Goal: Task Accomplishment & Management: Manage account settings

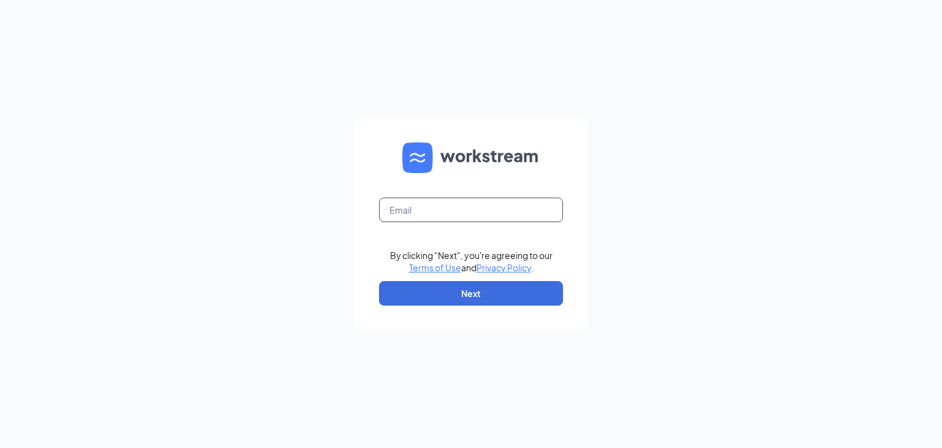
drag, startPoint x: 507, startPoint y: 213, endPoint x: 505, endPoint y: 220, distance: 7.2
click at [507, 213] on input "text" at bounding box center [471, 209] width 184 height 25
type input "tatum.spillman.nbc@gmail.com"
click at [498, 297] on button "Next" at bounding box center [471, 293] width 184 height 25
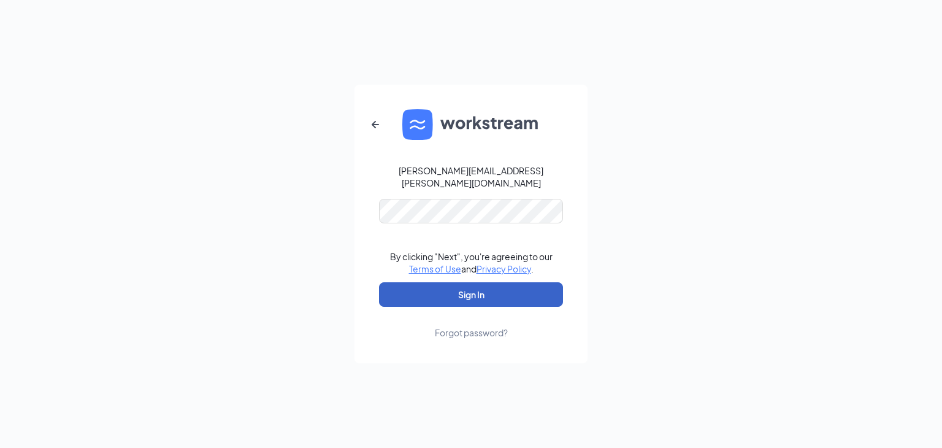
click at [505, 282] on button "Sign In" at bounding box center [471, 294] width 184 height 25
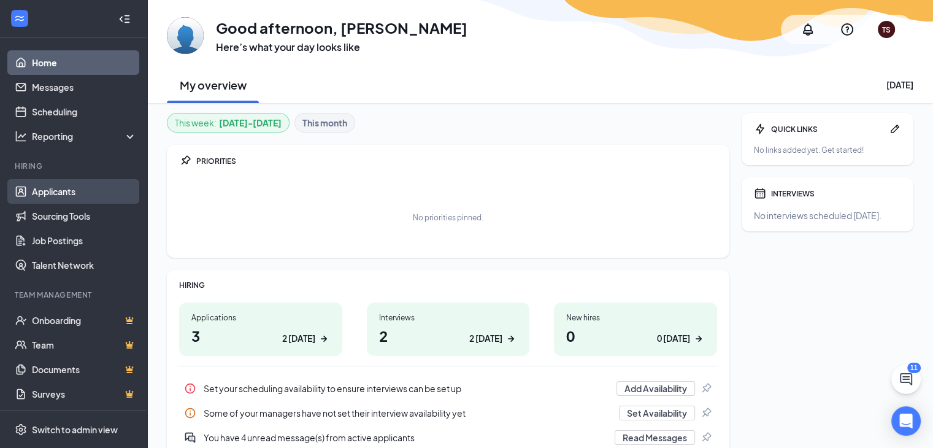
click at [60, 187] on link "Applicants" at bounding box center [84, 191] width 105 height 25
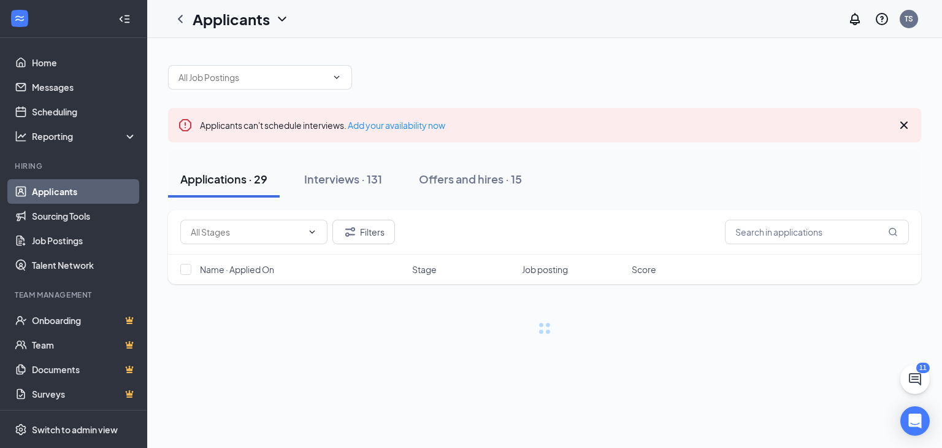
click at [330, 175] on div "Interviews · 131" at bounding box center [343, 178] width 78 height 15
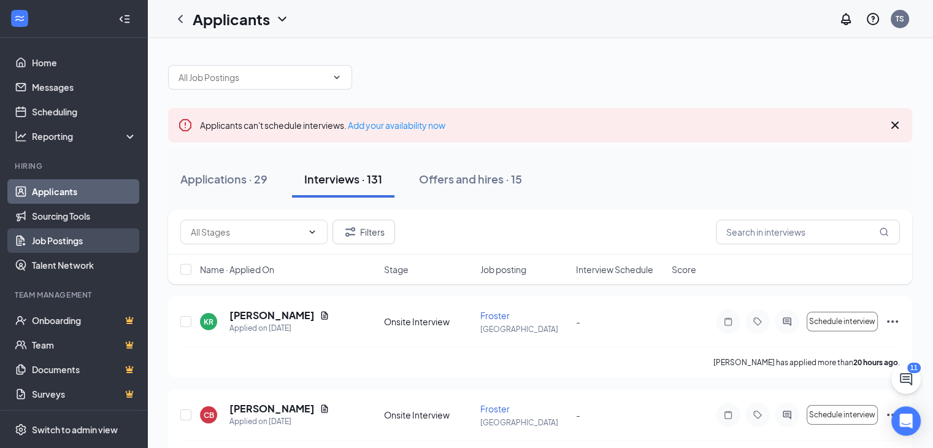
click at [69, 239] on link "Job Postings" at bounding box center [84, 240] width 105 height 25
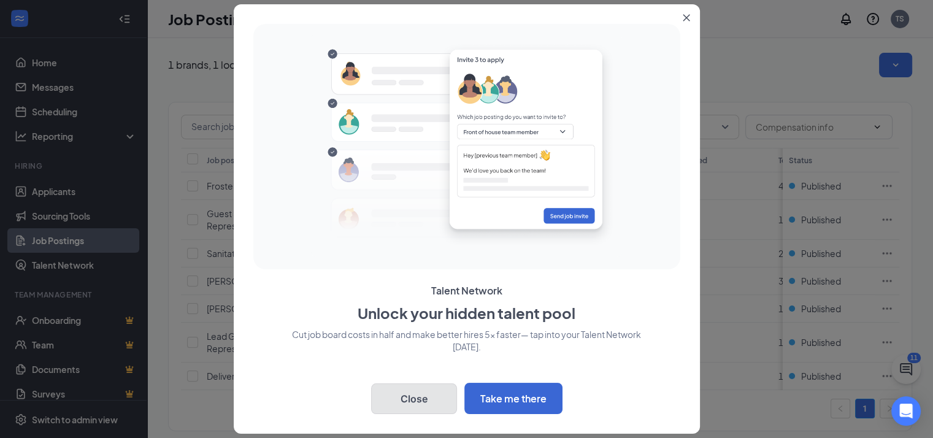
click at [425, 395] on button "Close" at bounding box center [414, 398] width 86 height 31
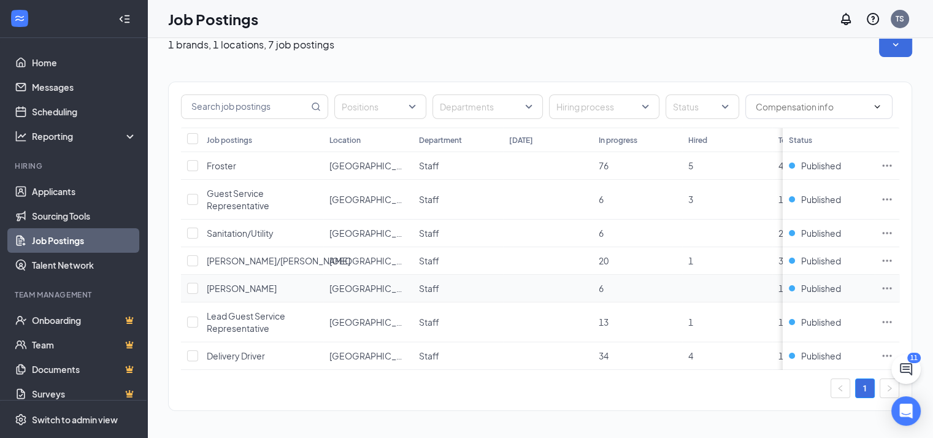
scroll to position [27, 0]
click at [893, 159] on icon "Ellipses" at bounding box center [886, 165] width 12 height 12
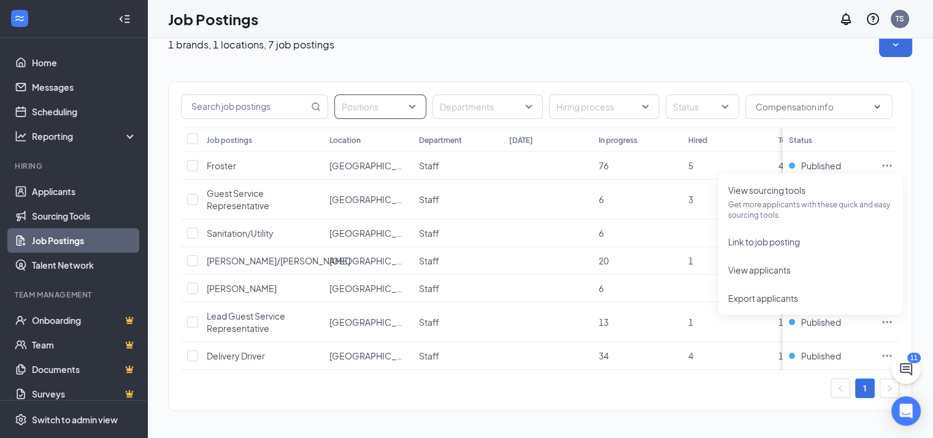
click at [422, 96] on div "Positions" at bounding box center [380, 106] width 92 height 25
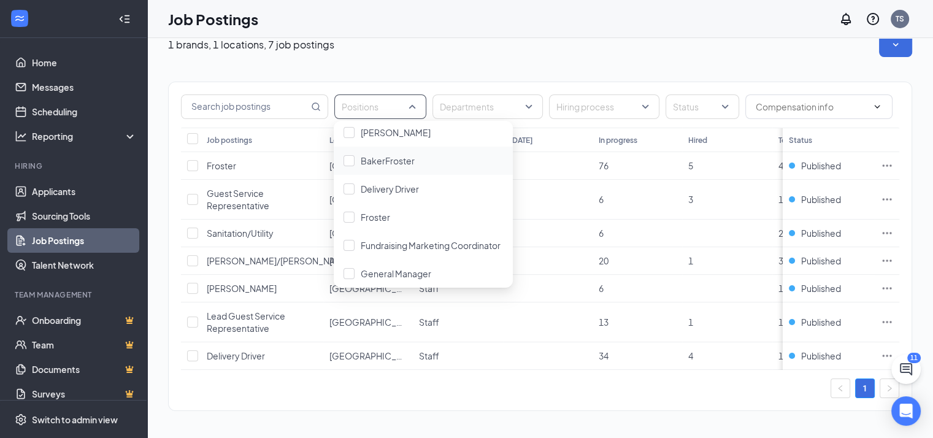
scroll to position [0, 0]
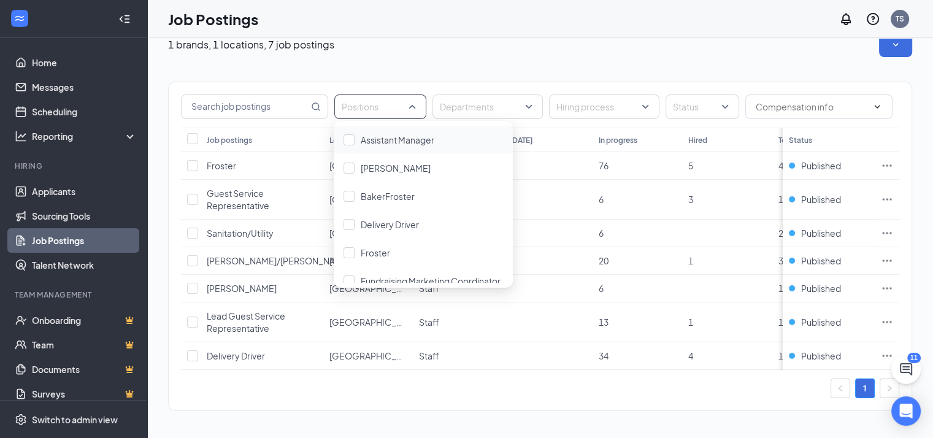
click at [475, 42] on div "1 brands, 1 locations, 7 job postings" at bounding box center [540, 44] width 744 height 25
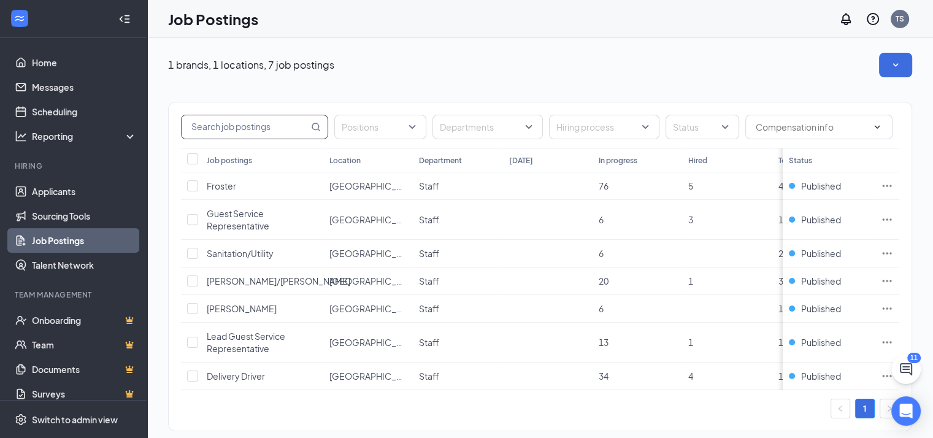
click at [280, 132] on input "text" at bounding box center [244, 126] width 127 height 23
click at [893, 187] on icon "Ellipses" at bounding box center [886, 186] width 12 height 12
click at [701, 71] on div "1 brands, 1 locations, 7 job postings" at bounding box center [540, 65] width 744 height 25
drag, startPoint x: 193, startPoint y: 189, endPoint x: 191, endPoint y: 198, distance: 8.8
click at [193, 189] on input "checkbox" at bounding box center [192, 185] width 11 height 11
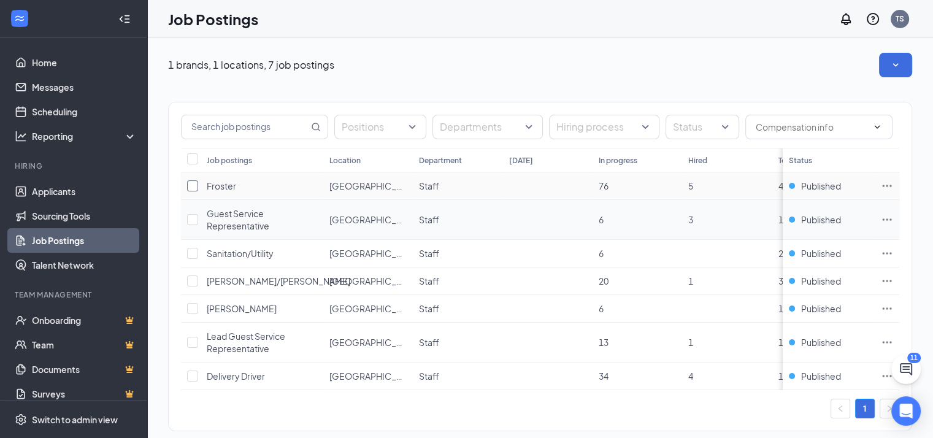
checkbox input "true"
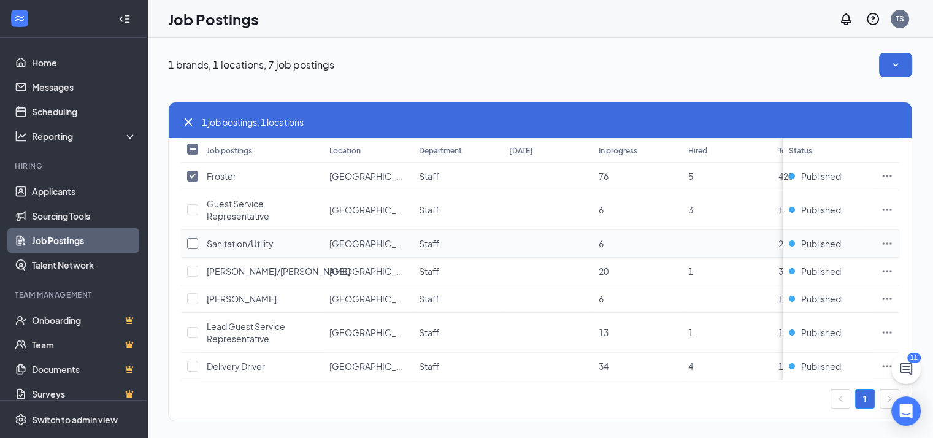
click at [194, 242] on input "checkbox" at bounding box center [192, 243] width 11 height 11
checkbox input "true"
click at [196, 270] on input "checkbox" at bounding box center [192, 270] width 11 height 11
checkbox input "true"
click at [195, 299] on input "checkbox" at bounding box center [192, 298] width 11 height 11
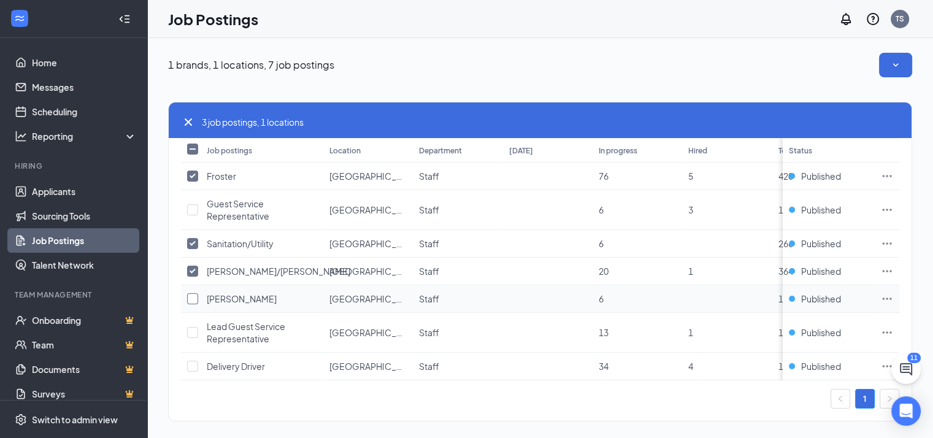
checkbox input "true"
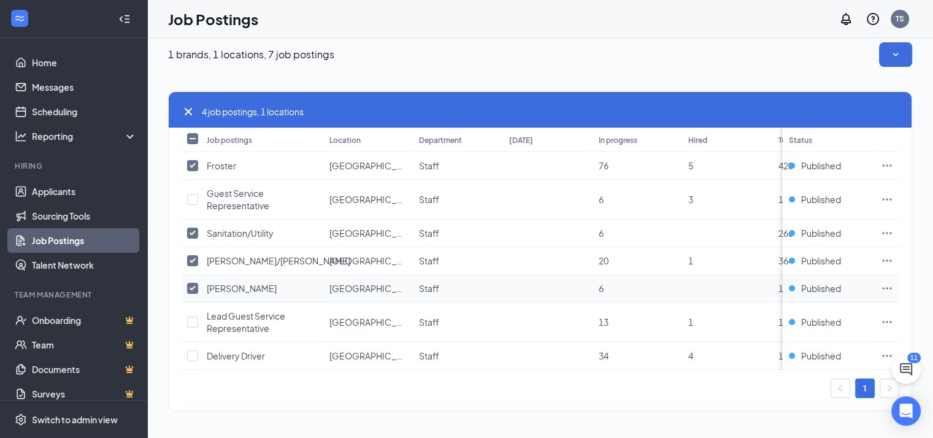
scroll to position [17, 0]
click at [194, 350] on input "checkbox" at bounding box center [192, 355] width 11 height 11
checkbox input "true"
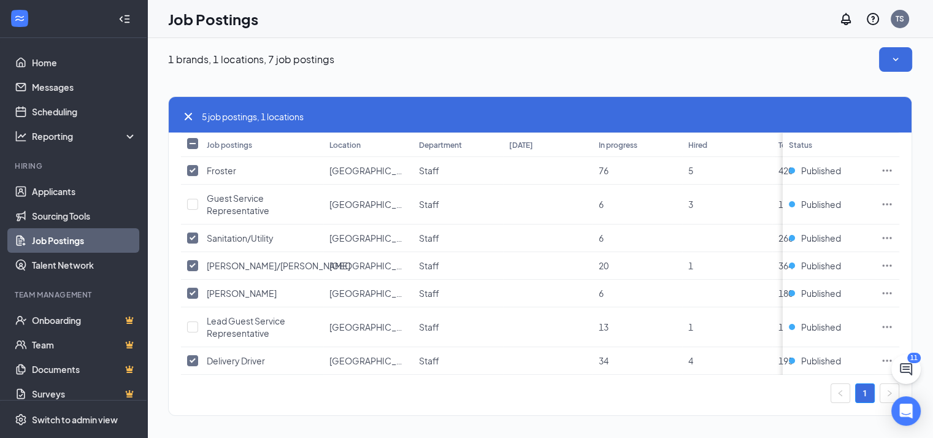
scroll to position [0, 0]
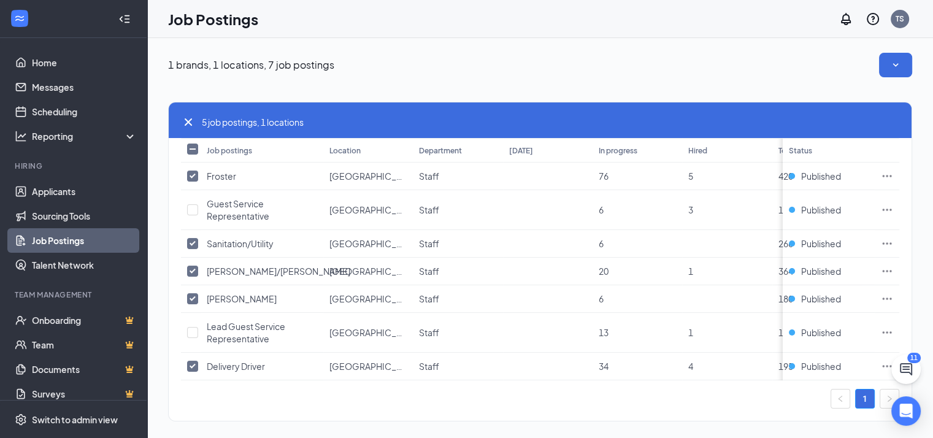
click at [183, 118] on icon "Cross" at bounding box center [188, 122] width 15 height 15
checkbox input "false"
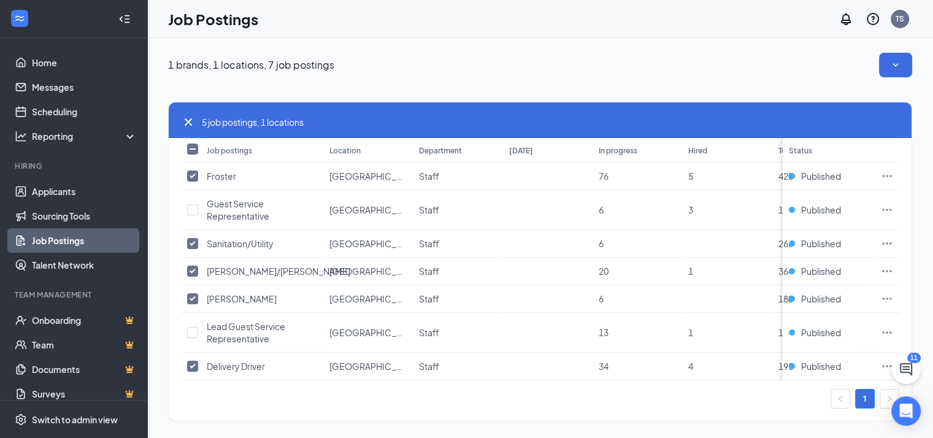
checkbox input "false"
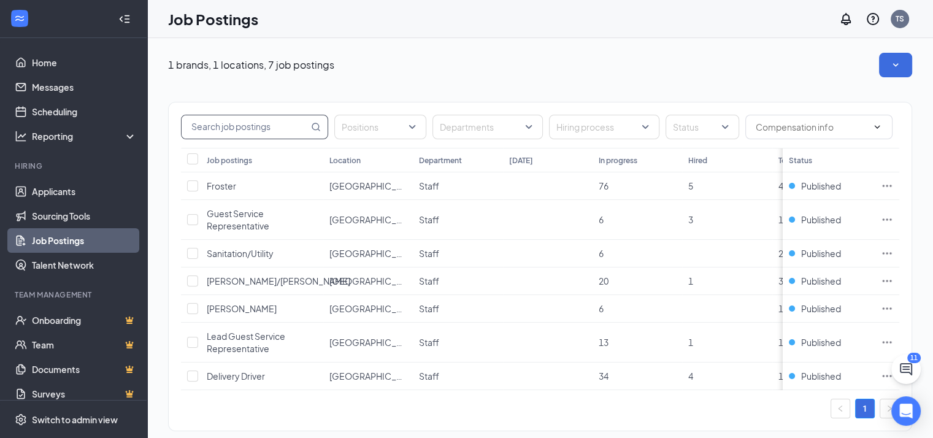
click at [289, 132] on input "text" at bounding box center [244, 126] width 127 height 23
click at [190, 184] on input "checkbox" at bounding box center [192, 185] width 11 height 11
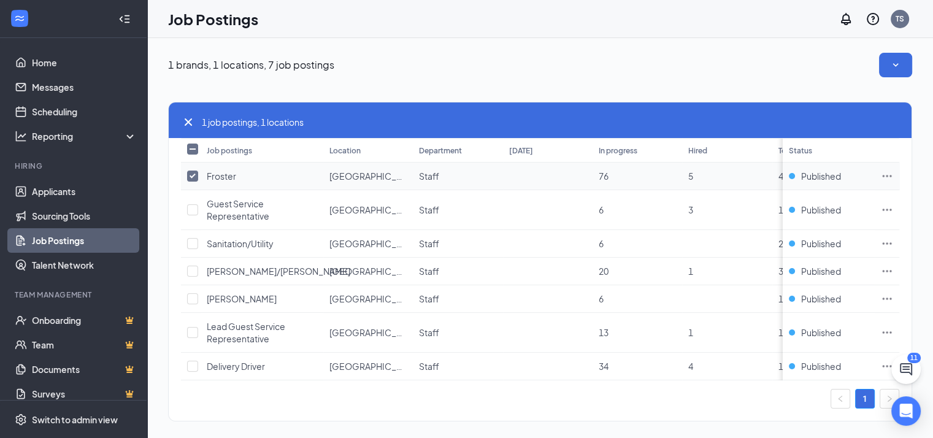
click at [893, 173] on icon "Ellipses" at bounding box center [886, 176] width 12 height 12
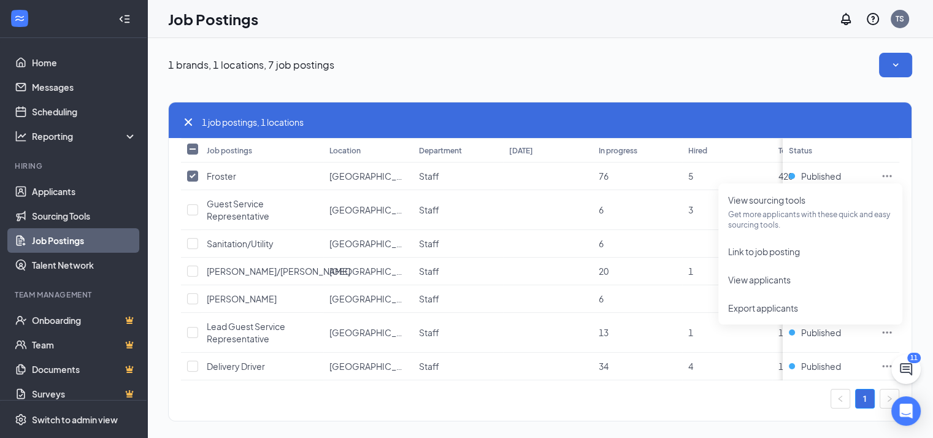
click at [796, 83] on div "1 job postings, 1 locations Job postings Location Department [DATE] In progress…" at bounding box center [540, 255] width 744 height 356
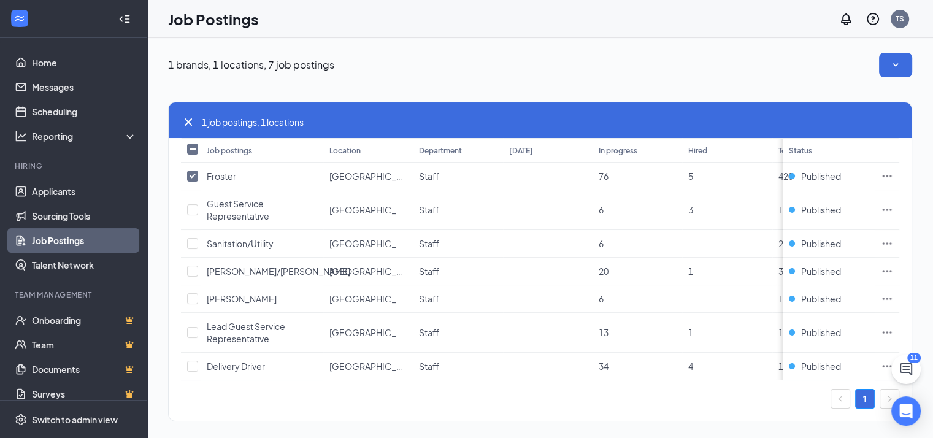
click at [192, 177] on input "checkbox" at bounding box center [192, 175] width 11 height 11
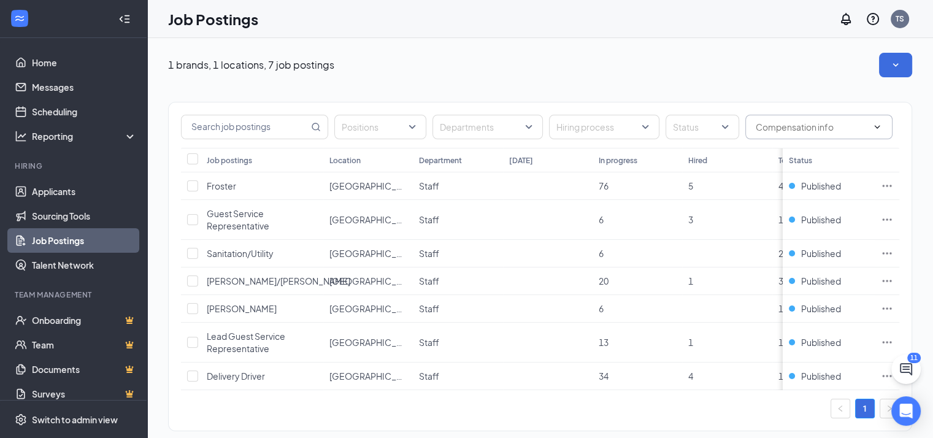
click at [772, 118] on span at bounding box center [818, 127] width 147 height 25
click at [704, 45] on div "1 brands, 1 locations, 7 job postings Positions Departments Hiring process Stat…" at bounding box center [539, 248] width 785 height 420
click at [722, 131] on div at bounding box center [695, 127] width 55 height 20
click at [678, 161] on div at bounding box center [679, 160] width 11 height 11
click at [678, 161] on img at bounding box center [680, 160] width 6 height 5
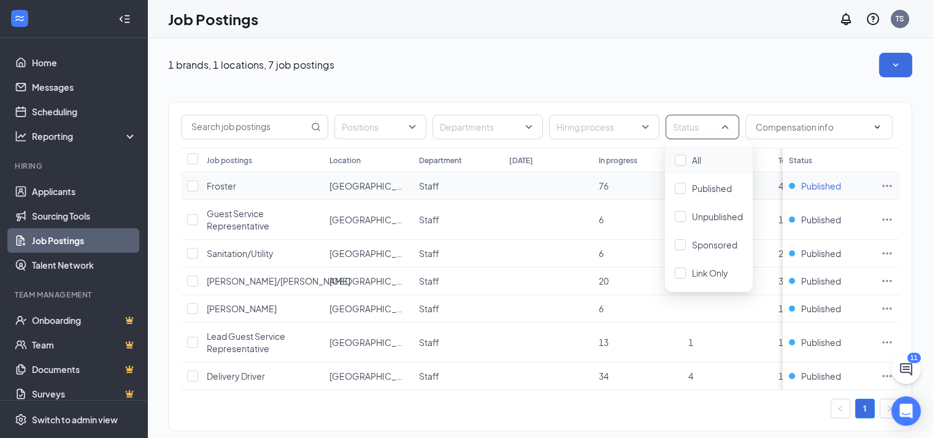
click at [836, 187] on span "Published" at bounding box center [821, 186] width 40 height 12
click at [841, 184] on span "Published" at bounding box center [821, 186] width 40 height 12
click at [854, 188] on div "Published" at bounding box center [829, 186] width 80 height 12
drag, startPoint x: 818, startPoint y: 186, endPoint x: 828, endPoint y: 189, distance: 10.7
click at [824, 187] on span "Published" at bounding box center [821, 186] width 40 height 12
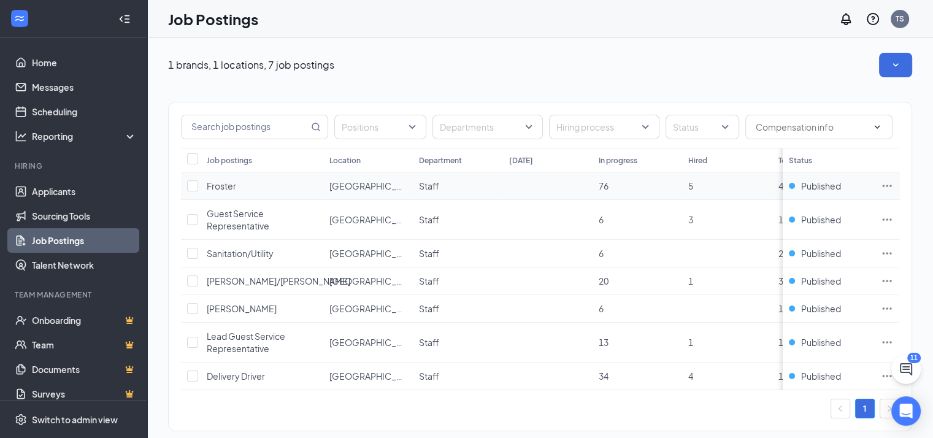
click at [892, 185] on icon "Ellipses" at bounding box center [886, 186] width 9 height 2
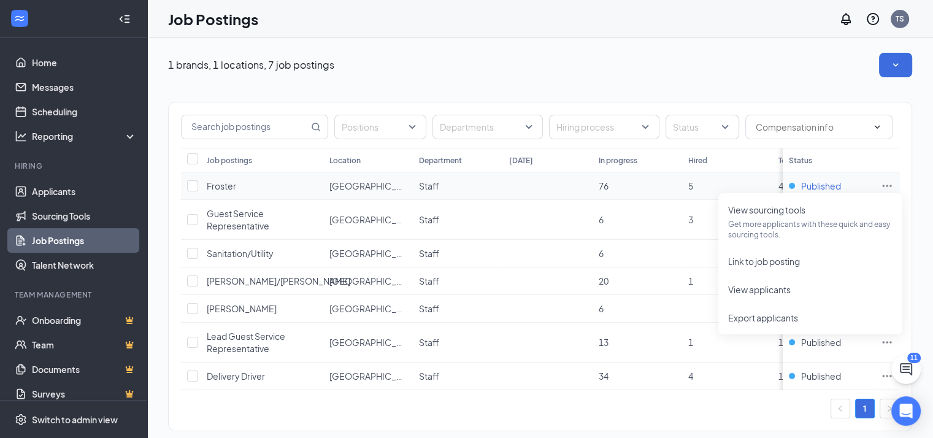
click at [839, 181] on span "Published" at bounding box center [821, 186] width 40 height 12
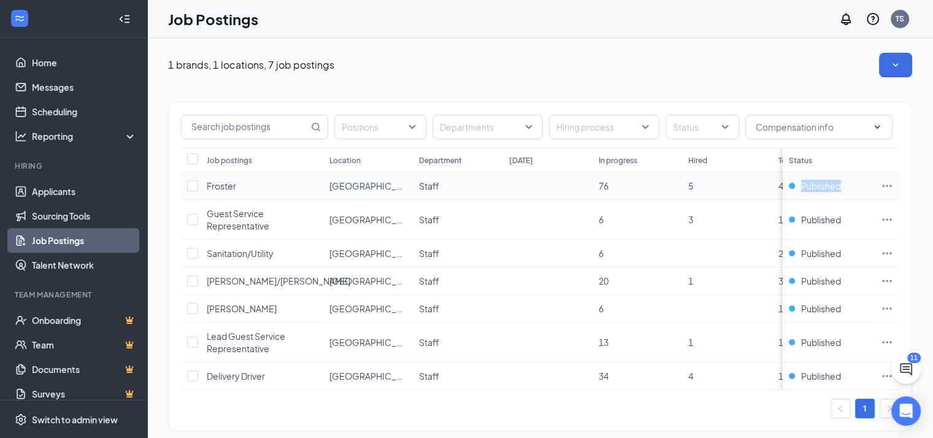
click at [839, 181] on span "Published" at bounding box center [821, 186] width 40 height 12
click at [841, 185] on span "Published" at bounding box center [821, 186] width 40 height 12
click at [893, 184] on icon "Ellipses" at bounding box center [886, 186] width 12 height 12
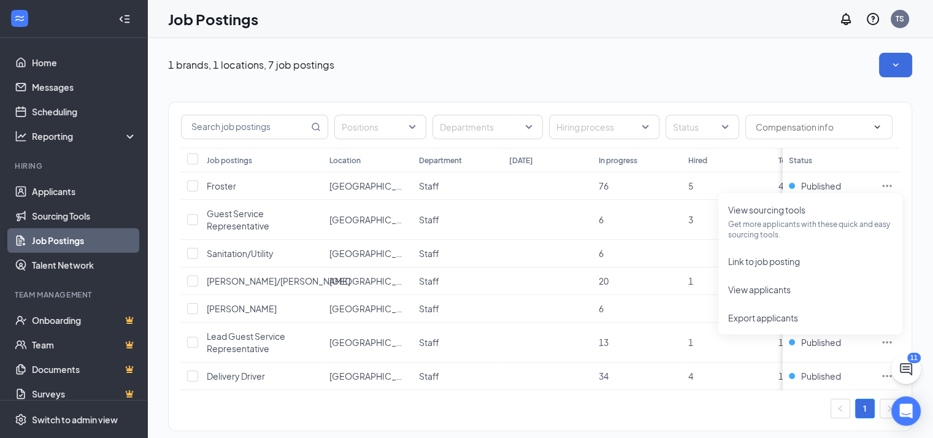
click at [466, 76] on div "1 brands, 1 locations, 7 job postings" at bounding box center [540, 65] width 744 height 25
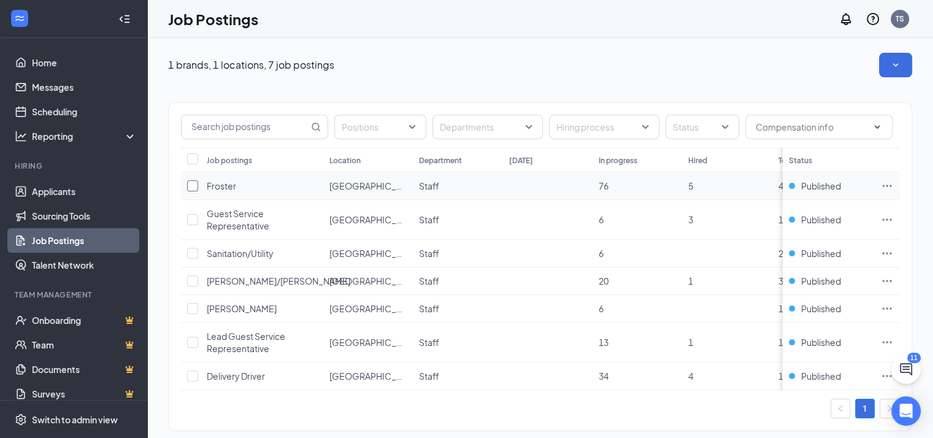
click at [192, 182] on input "checkbox" at bounding box center [192, 185] width 11 height 11
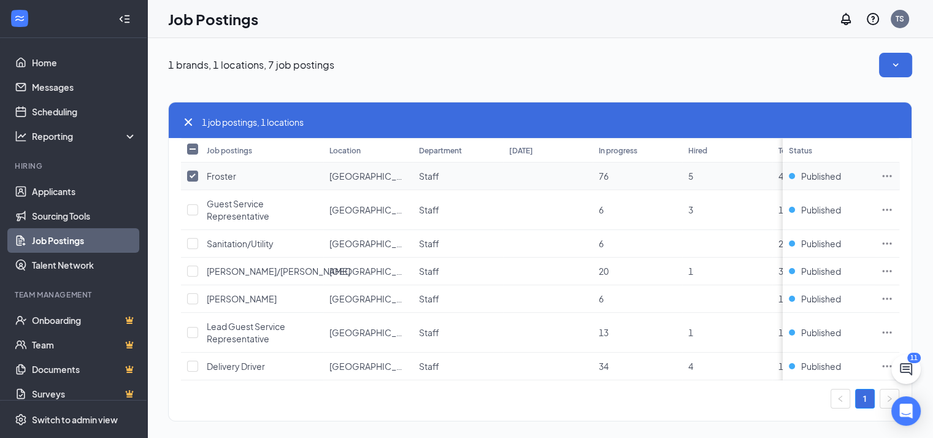
click at [194, 181] on td at bounding box center [191, 176] width 20 height 28
click at [188, 173] on input "checkbox" at bounding box center [192, 175] width 11 height 11
checkbox input "false"
